Goal: Task Accomplishment & Management: Complete application form

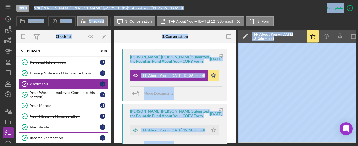
click at [44, 127] on div "Identification" at bounding box center [65, 127] width 70 height 4
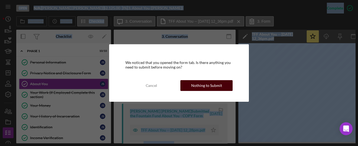
click at [205, 80] on div "Nothing to Submit" at bounding box center [206, 85] width 31 height 11
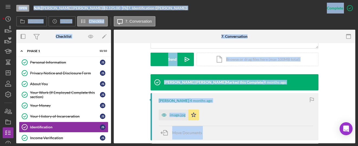
scroll to position [180, 0]
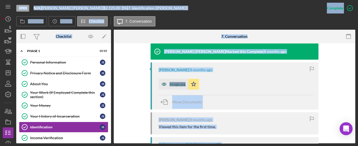
click at [175, 82] on div "image.jpg" at bounding box center [177, 84] width 16 height 4
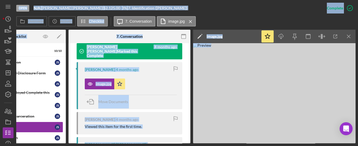
scroll to position [0, 45]
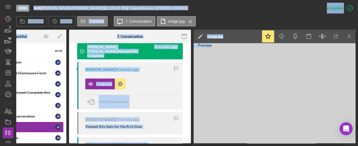
click at [276, 83] on img at bounding box center [275, 93] width 162 height 100
click at [334, 38] on icon "button" at bounding box center [336, 37] width 4 height 4
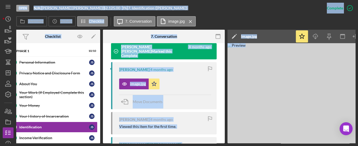
scroll to position [0, 0]
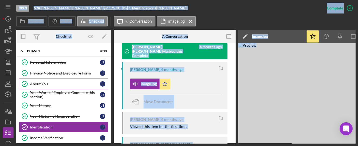
click at [32, 84] on div "About You" at bounding box center [65, 84] width 70 height 4
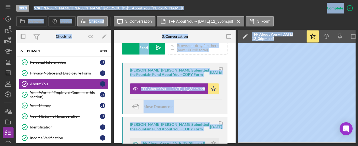
scroll to position [180, 0]
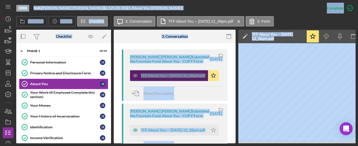
click at [158, 74] on div "TFF About You -- [DATE] 12_36pm.pdf" at bounding box center [173, 76] width 64 height 4
click at [163, 78] on div "TFF About You -- [DATE] 12_36pm.pdf" at bounding box center [173, 76] width 64 height 4
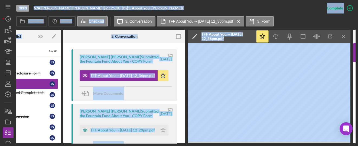
scroll to position [0, 52]
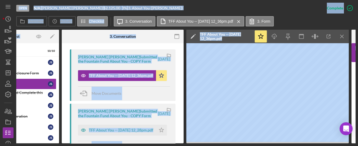
click at [152, 87] on div "Move Documents" at bounding box center [124, 94] width 92 height 15
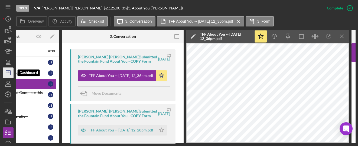
click at [4, 75] on icon "Icon/Dashboard" at bounding box center [8, 73] width 14 height 14
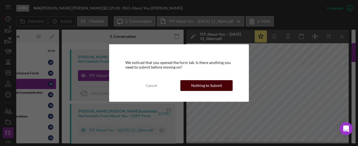
click at [191, 83] on button "Nothing to Submit" at bounding box center [206, 85] width 52 height 11
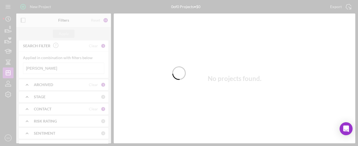
click at [49, 68] on div at bounding box center [179, 73] width 358 height 146
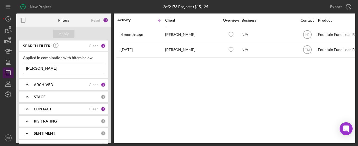
drag, startPoint x: 47, startPoint y: 68, endPoint x: 5, endPoint y: 72, distance: 43.0
click at [6, 71] on div "New Project 2 of 2173 Projects • $15,125 [PERSON_NAME] Export Icon/Export Filte…" at bounding box center [179, 72] width 352 height 144
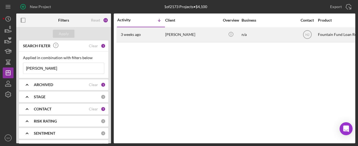
type input "[PERSON_NAME]"
click at [160, 40] on div "[DATE] [PERSON_NAME]" at bounding box center [140, 35] width 47 height 14
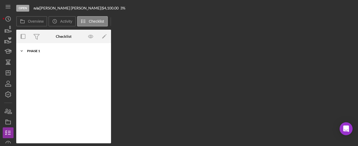
click at [29, 49] on div "Icon/Expander Phase 1 10 / 10" at bounding box center [63, 51] width 95 height 11
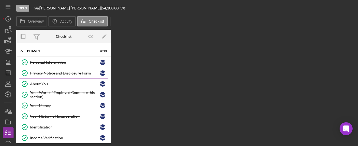
click at [43, 86] on link "About You About You W A" at bounding box center [63, 84] width 89 height 11
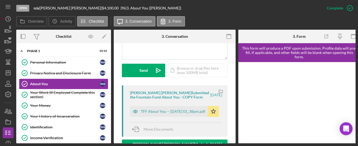
scroll to position [180, 0]
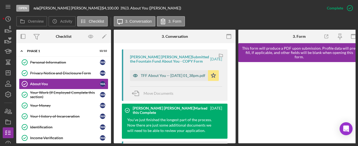
click at [150, 78] on div "TFF About You -- [DATE] 01_38pm.pdf" at bounding box center [173, 76] width 64 height 4
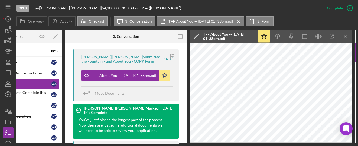
scroll to position [0, 50]
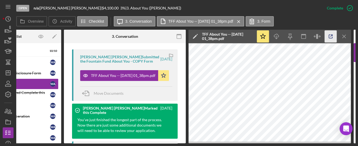
click at [334, 38] on icon "button" at bounding box center [331, 37] width 12 height 12
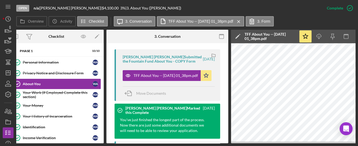
scroll to position [0, 0]
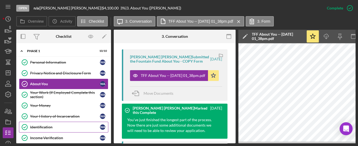
click at [46, 125] on div "Identification" at bounding box center [65, 127] width 70 height 4
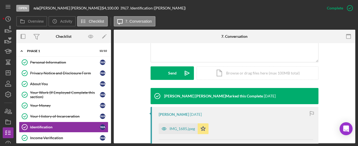
scroll to position [144, 0]
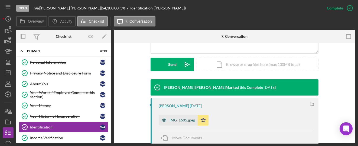
click at [176, 123] on div "IMG_1685.jpeg" at bounding box center [178, 120] width 39 height 11
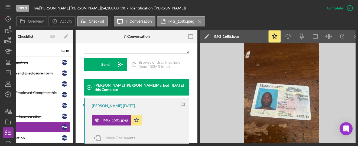
scroll to position [0, 38]
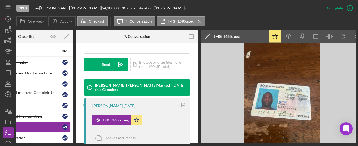
click at [275, 99] on img at bounding box center [282, 93] width 162 height 100
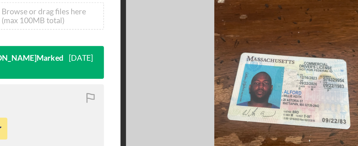
scroll to position [0, 37]
